Goal: Check status: Check status

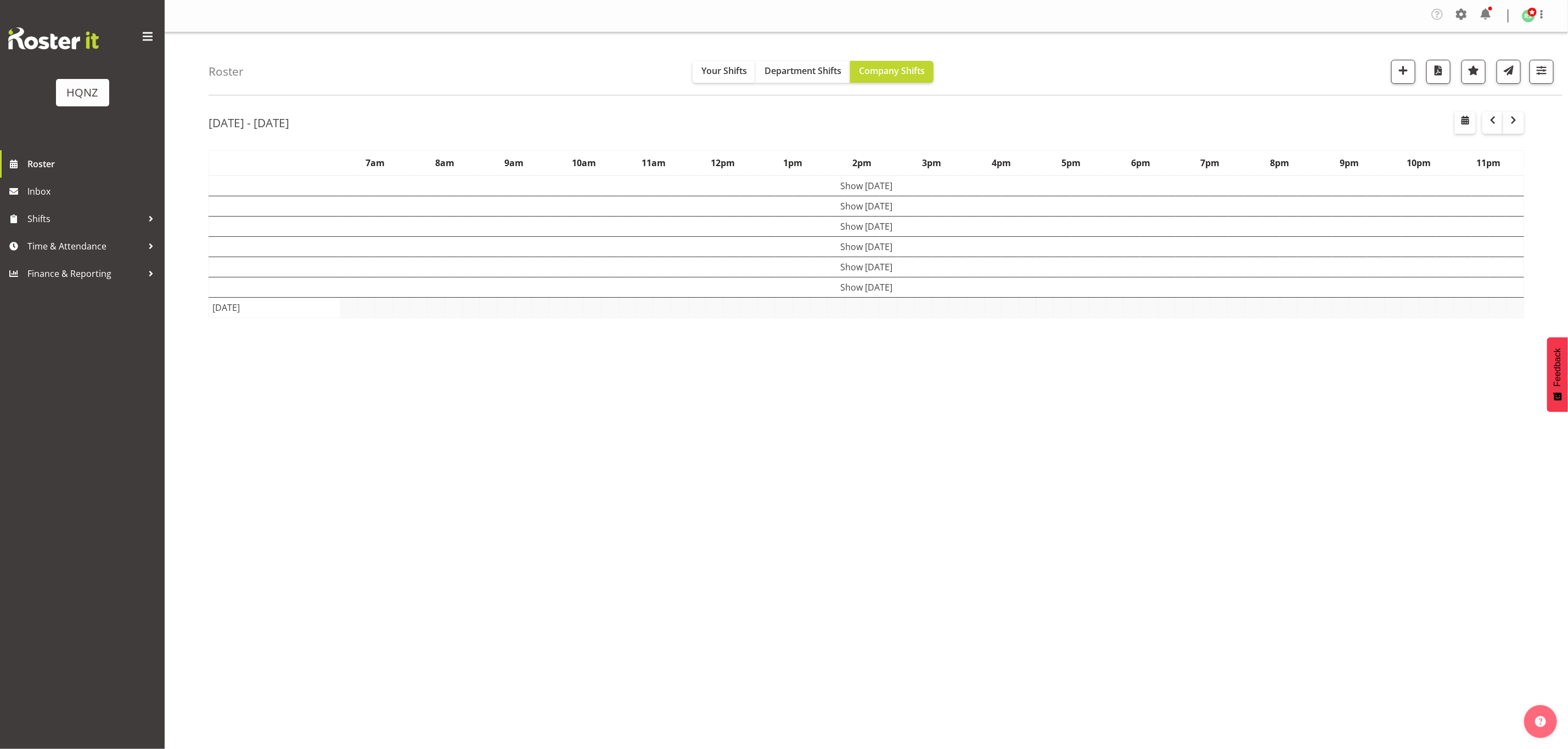
click at [1045, 188] on td "Show [DATE]" at bounding box center [867, 185] width 1315 height 21
click at [1049, 208] on td "Show [DATE]" at bounding box center [867, 207] width 1315 height 21
click at [1052, 278] on td "Show [DATE]" at bounding box center [867, 274] width 1315 height 21
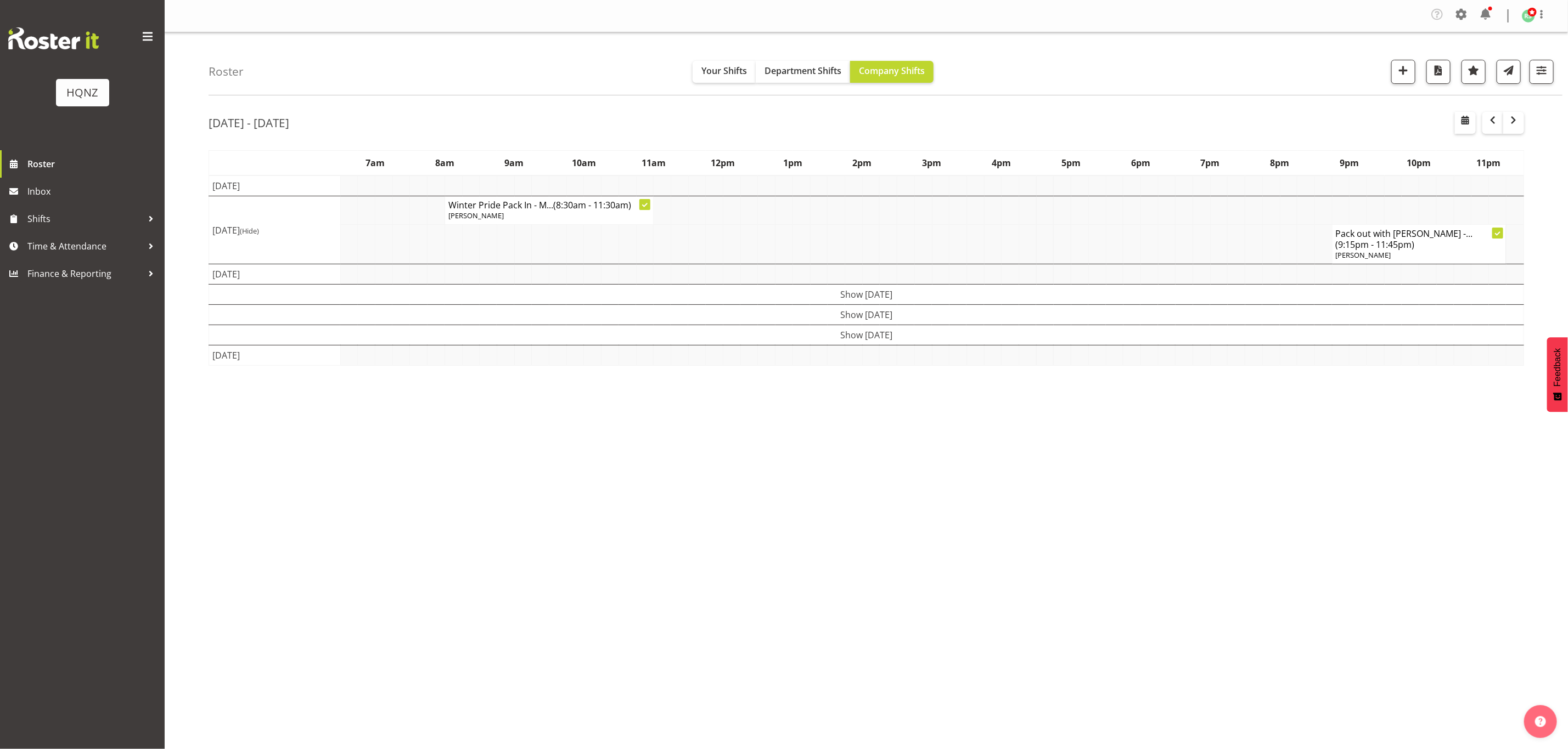
click at [1049, 301] on td "Show [DATE]" at bounding box center [867, 294] width 1315 height 21
click at [1050, 315] on td "Show [DATE]" at bounding box center [867, 315] width 1315 height 21
click at [1053, 337] on td "Show [DATE]" at bounding box center [867, 335] width 1315 height 21
click at [1484, 122] on button "button" at bounding box center [1492, 122] width 21 height 22
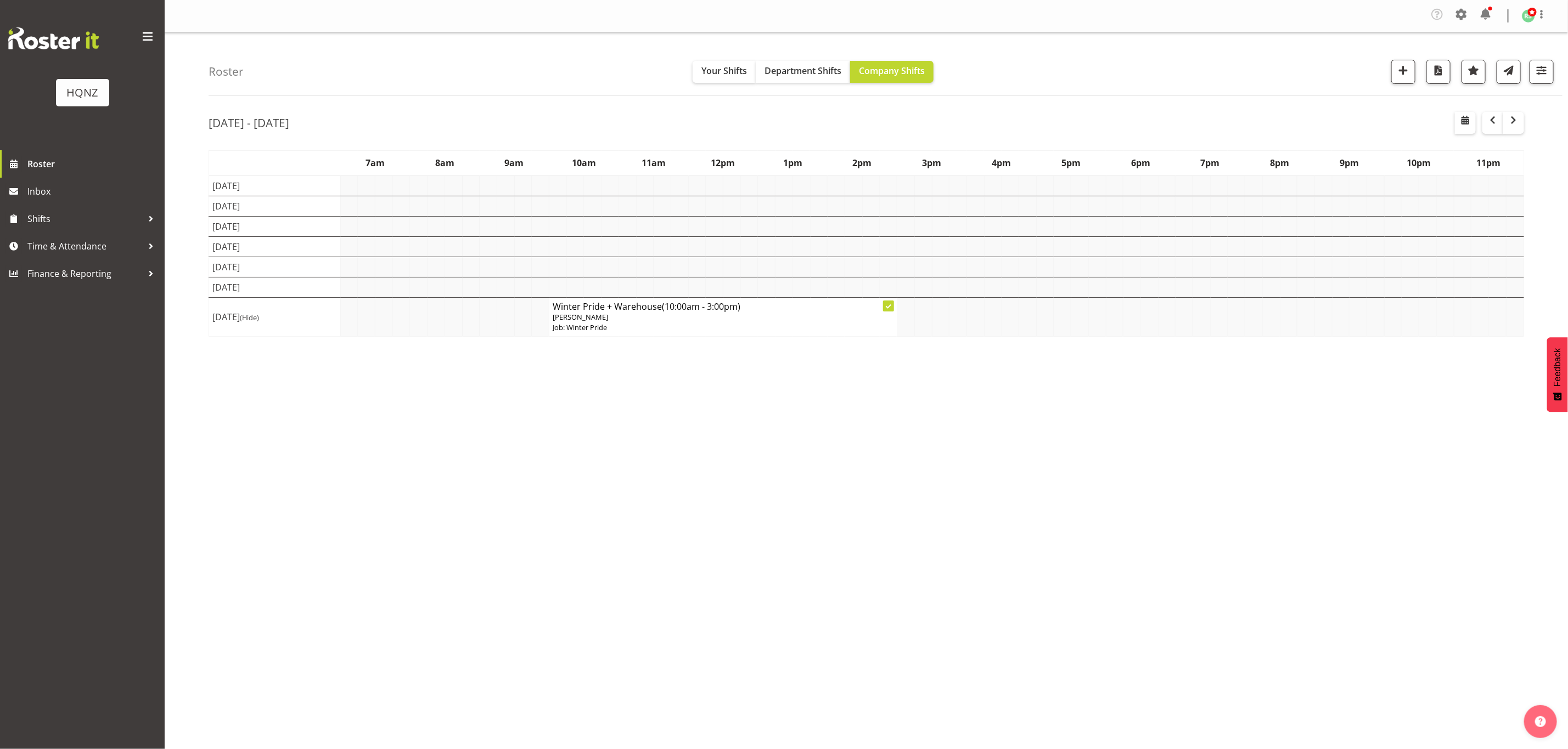
click at [614, 289] on td at bounding box center [610, 288] width 17 height 21
click at [624, 270] on td at bounding box center [627, 267] width 17 height 21
click at [629, 249] on td at bounding box center [627, 247] width 17 height 21
click at [636, 219] on td at bounding box center [644, 227] width 17 height 21
click at [639, 198] on td at bounding box center [644, 207] width 17 height 21
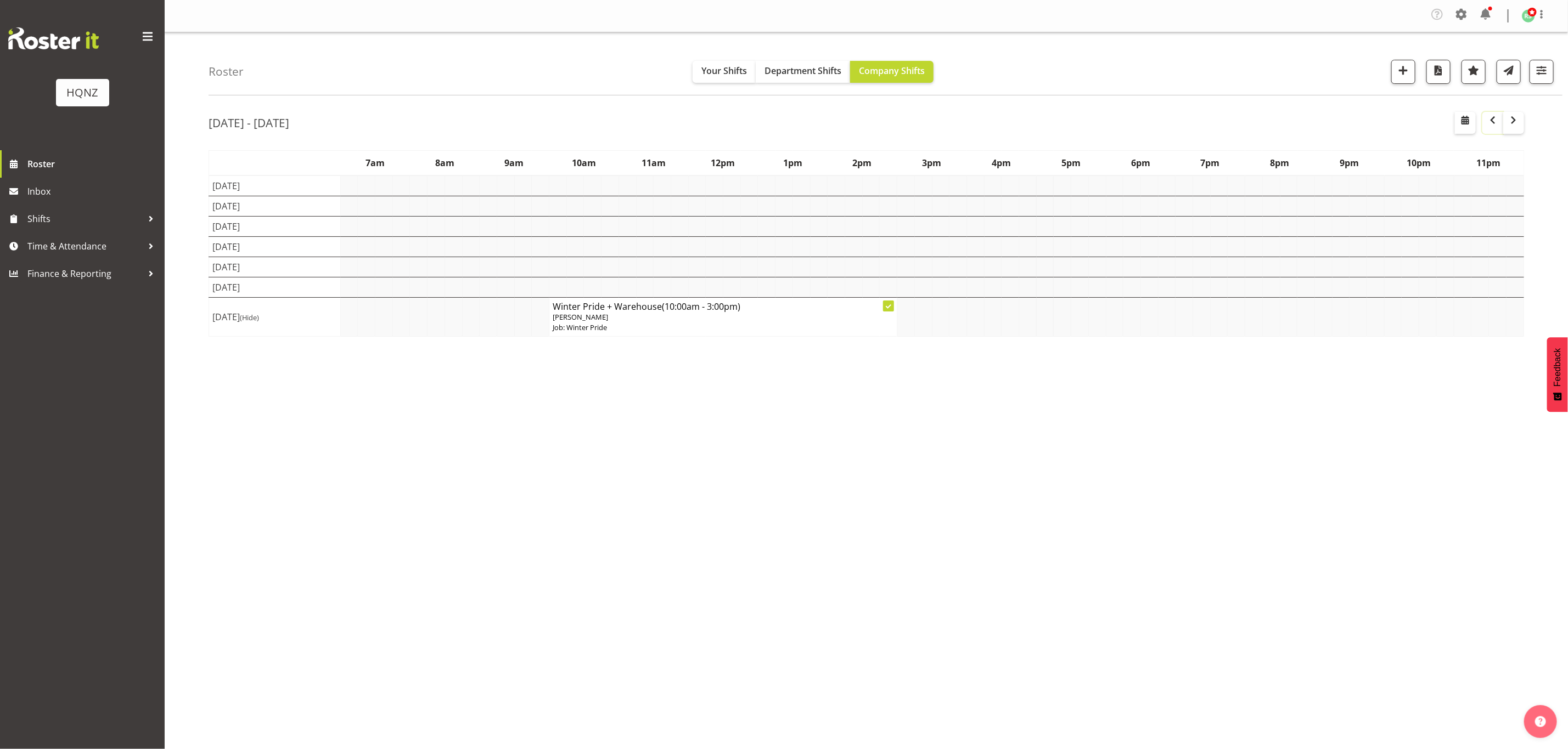
click at [1492, 123] on span "button" at bounding box center [1493, 120] width 13 height 13
drag, startPoint x: 869, startPoint y: 302, endPoint x: 871, endPoint y: 289, distance: 13.2
click at [870, 302] on td at bounding box center [870, 308] width 17 height 21
click at [871, 284] on td at bounding box center [870, 288] width 17 height 21
click at [874, 267] on td at bounding box center [870, 267] width 17 height 21
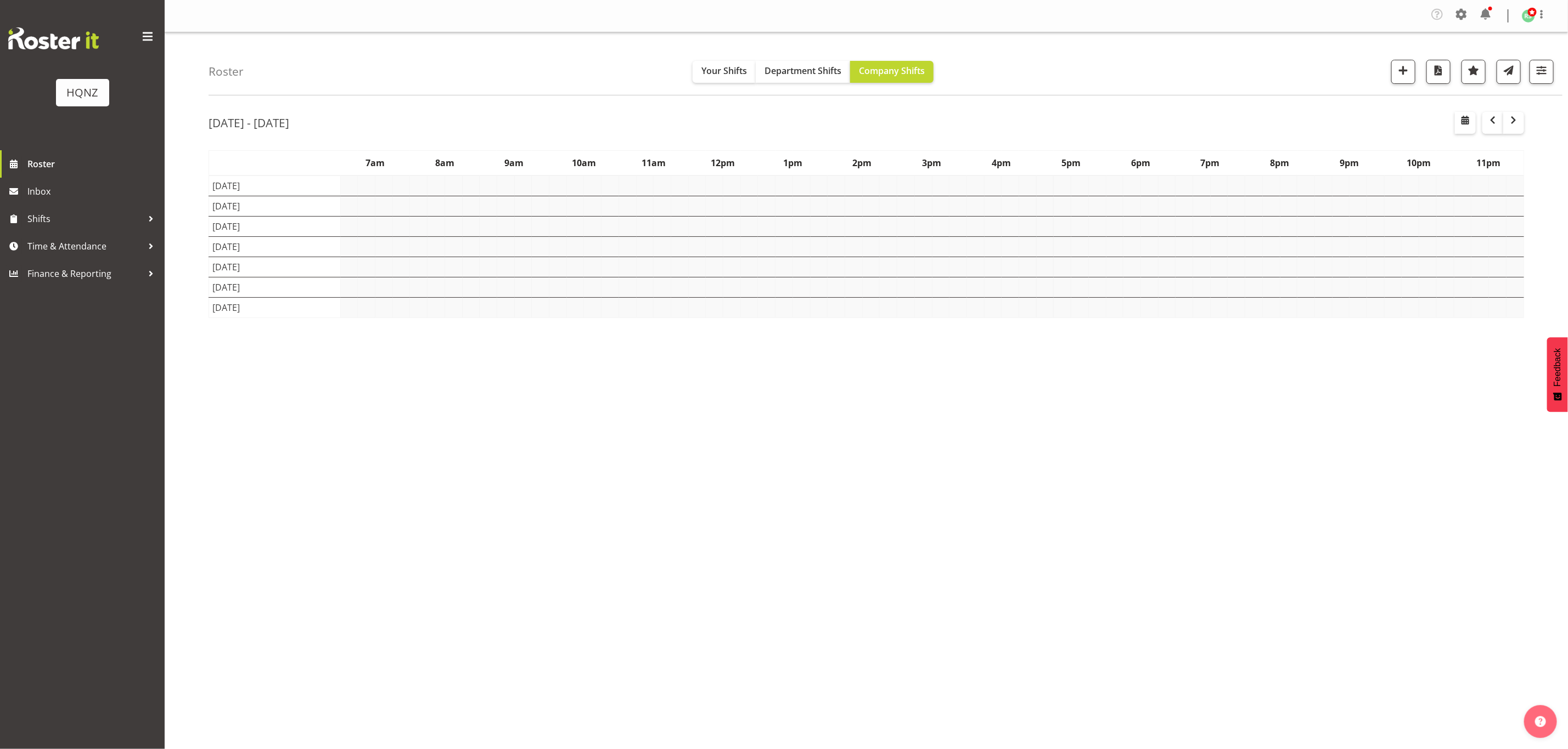
click at [877, 241] on td at bounding box center [870, 247] width 17 height 21
click at [880, 226] on td at bounding box center [888, 227] width 17 height 21
drag, startPoint x: 884, startPoint y: 192, endPoint x: 1239, endPoint y: 139, distance: 358.9
click at [887, 192] on td at bounding box center [888, 185] width 17 height 21
click at [1513, 129] on span "button" at bounding box center [1513, 122] width 3 height 17
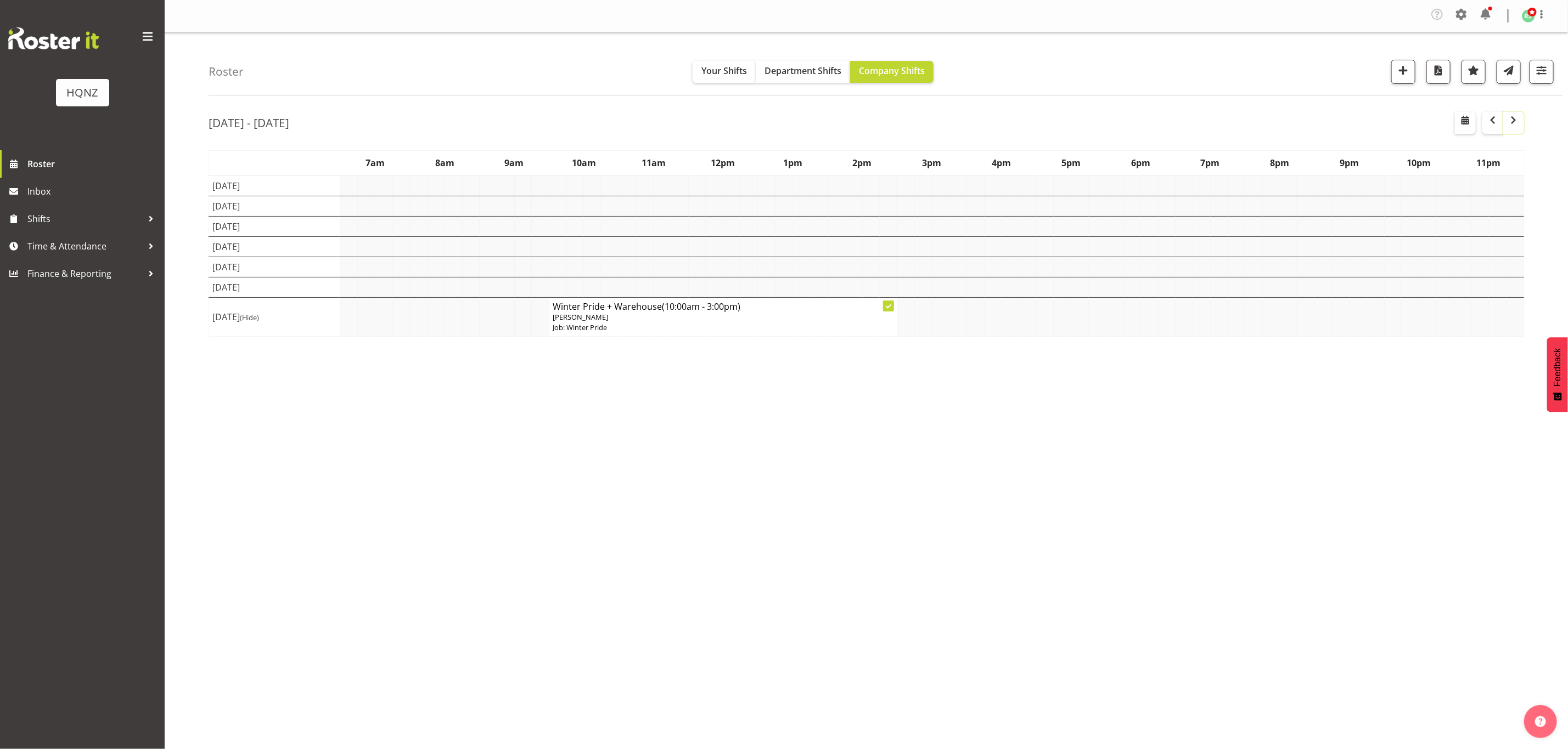
click at [1518, 125] on span "button" at bounding box center [1513, 120] width 13 height 13
click at [949, 280] on td "Show [DATE]" at bounding box center [867, 288] width 1315 height 21
click at [952, 264] on td "Show [DATE]" at bounding box center [867, 267] width 1315 height 21
click at [958, 244] on td "Show [DATE]" at bounding box center [867, 247] width 1315 height 21
click at [960, 227] on td "Show [DATE]" at bounding box center [867, 227] width 1315 height 21
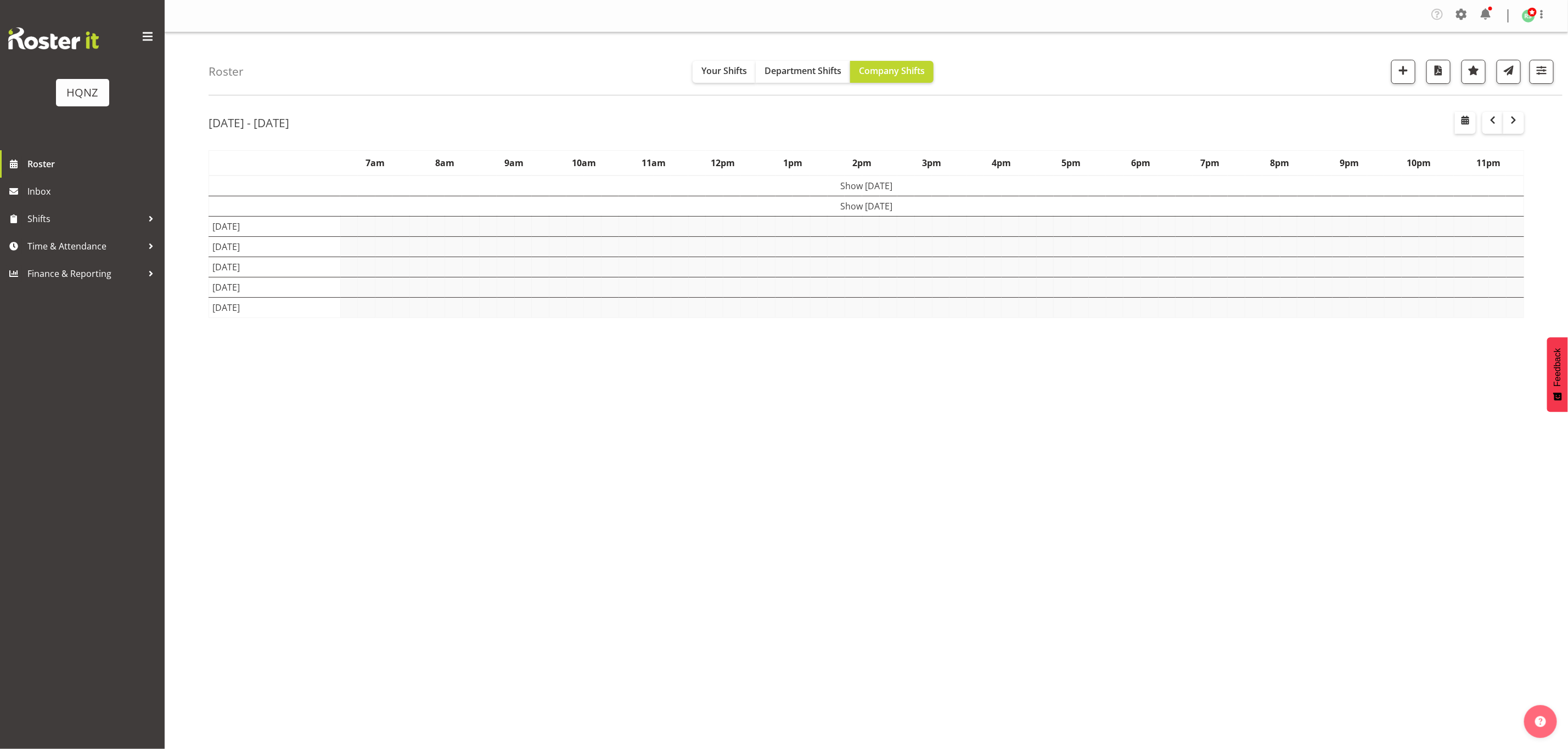
click at [958, 205] on td "Show [DATE]" at bounding box center [867, 207] width 1315 height 21
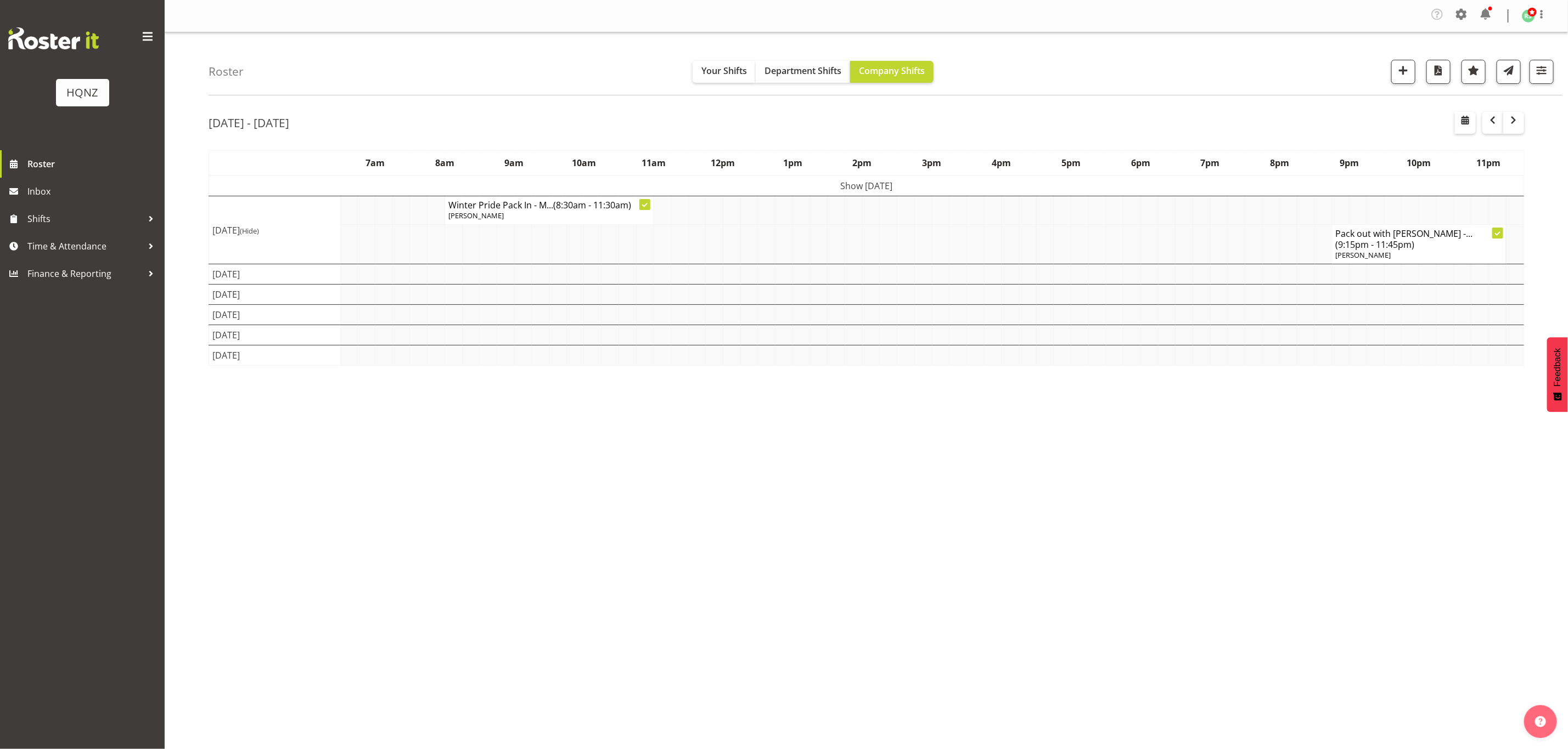
click at [960, 190] on td "Show [DATE]" at bounding box center [867, 185] width 1315 height 21
